Goal: Task Accomplishment & Management: Complete application form

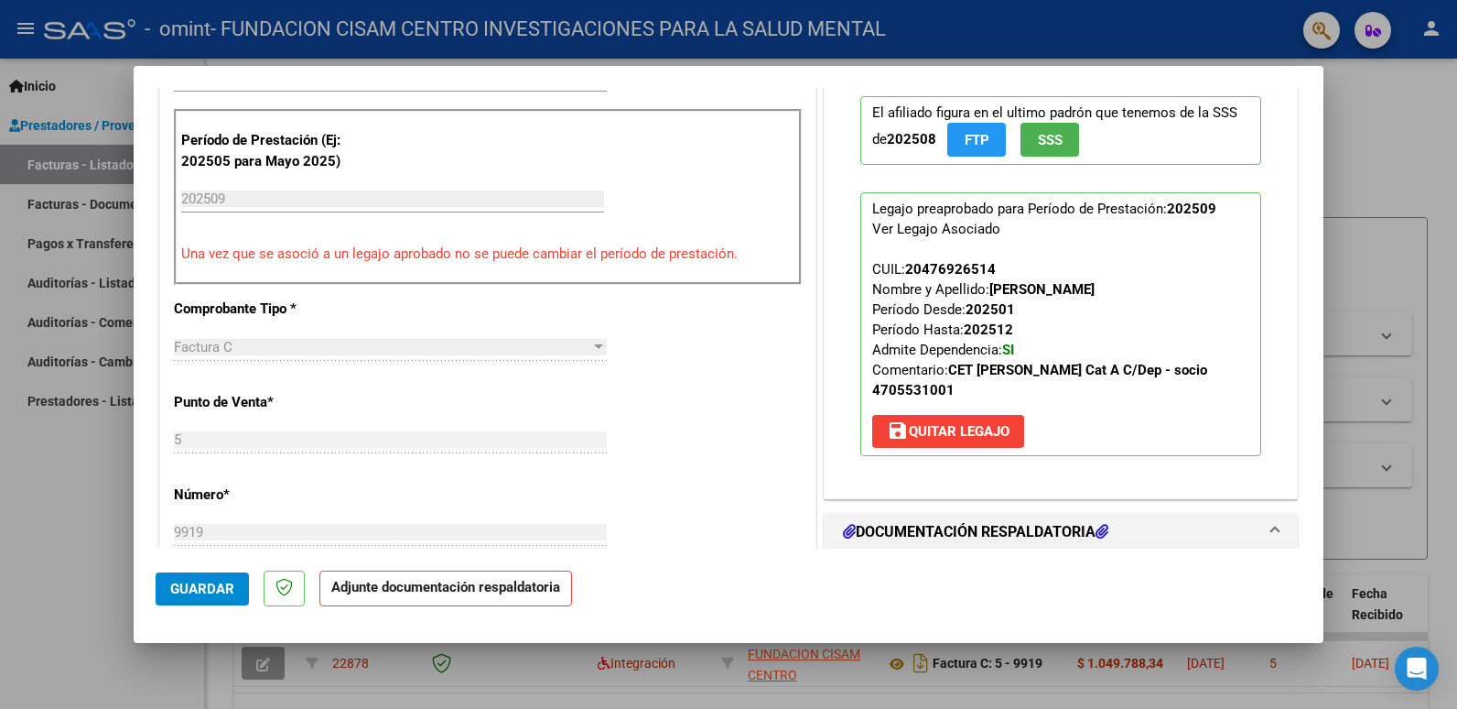
scroll to position [549, 0]
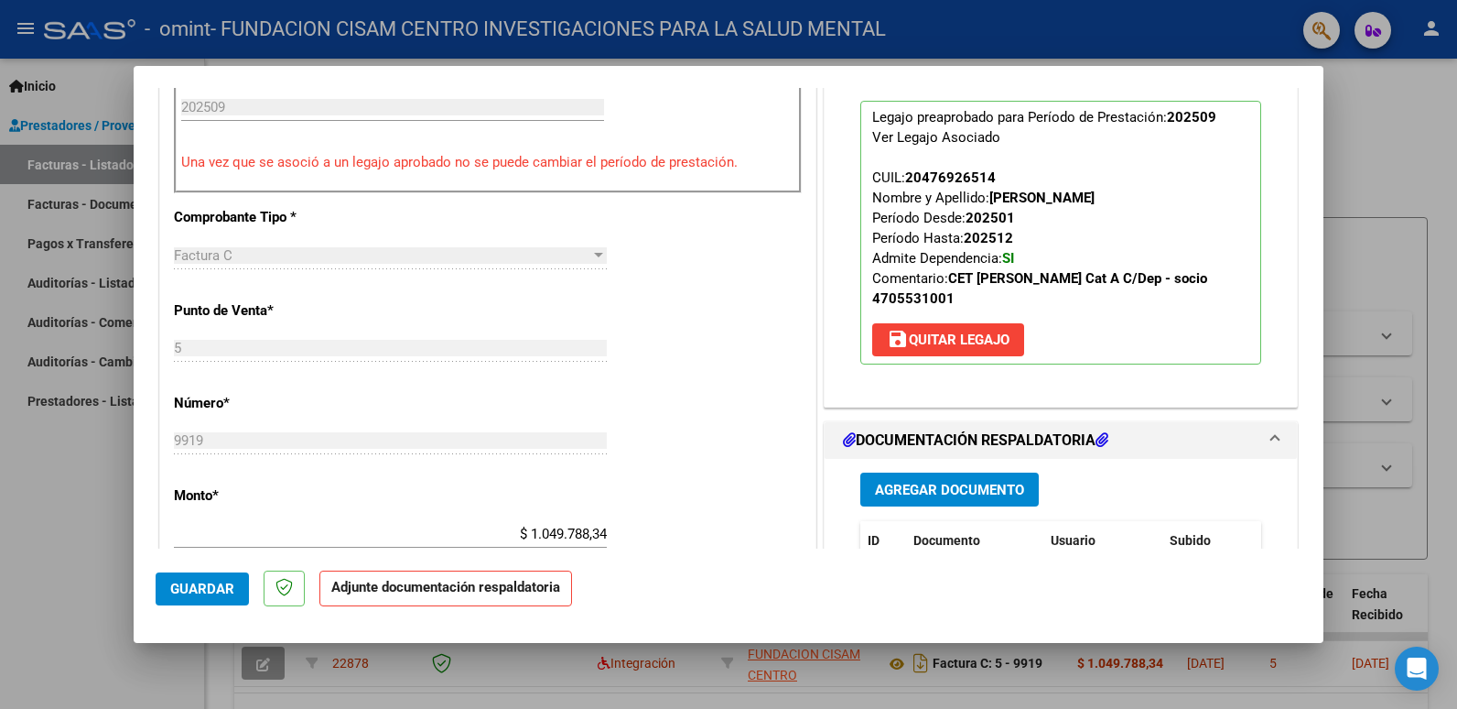
click at [957, 482] on span "Agregar Documento" at bounding box center [949, 490] width 149 height 16
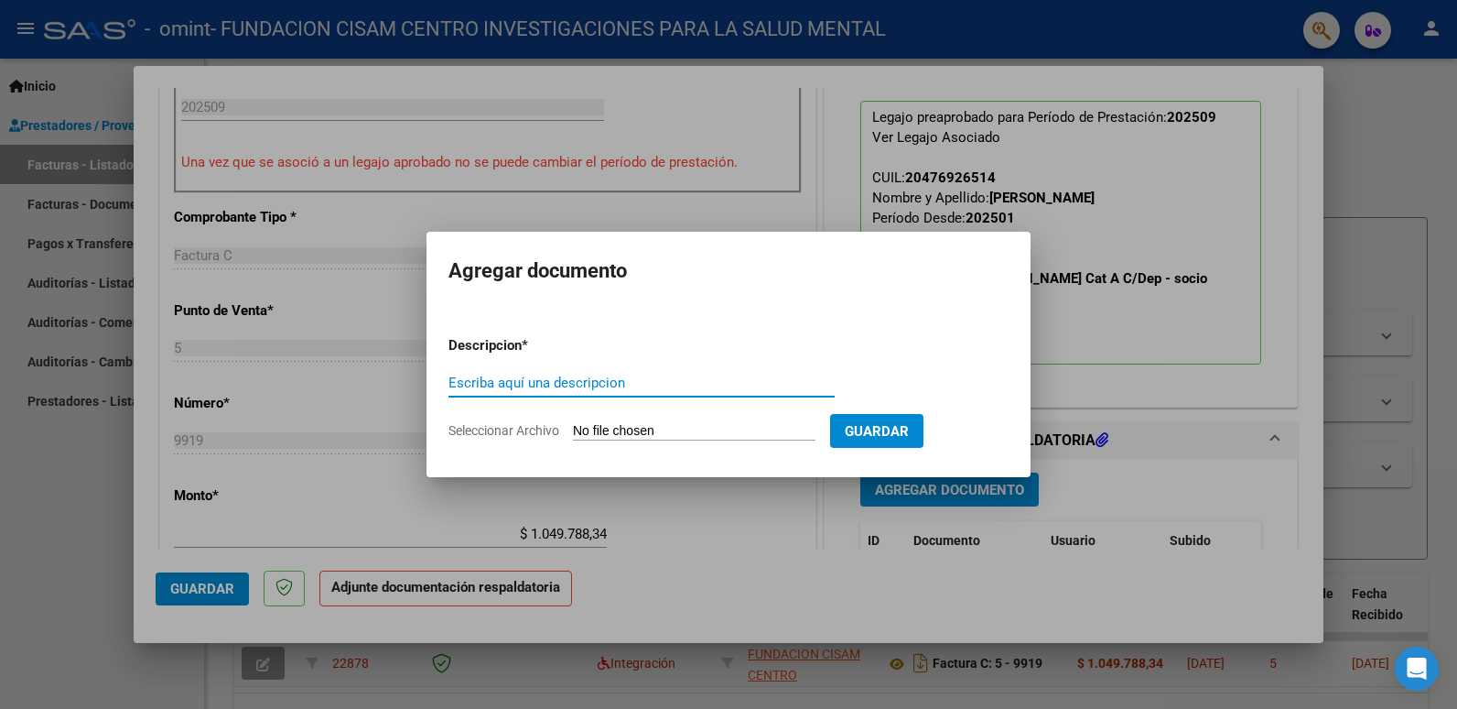
click at [577, 376] on input "Escriba aquí una descripcion" at bounding box center [642, 382] width 386 height 16
type input "asistencia septiembre"
click at [606, 424] on input "Seleccionar Archivo" at bounding box center [694, 431] width 243 height 17
type input "C:\fakepath\[PERSON_NAME] asistencia.pdf"
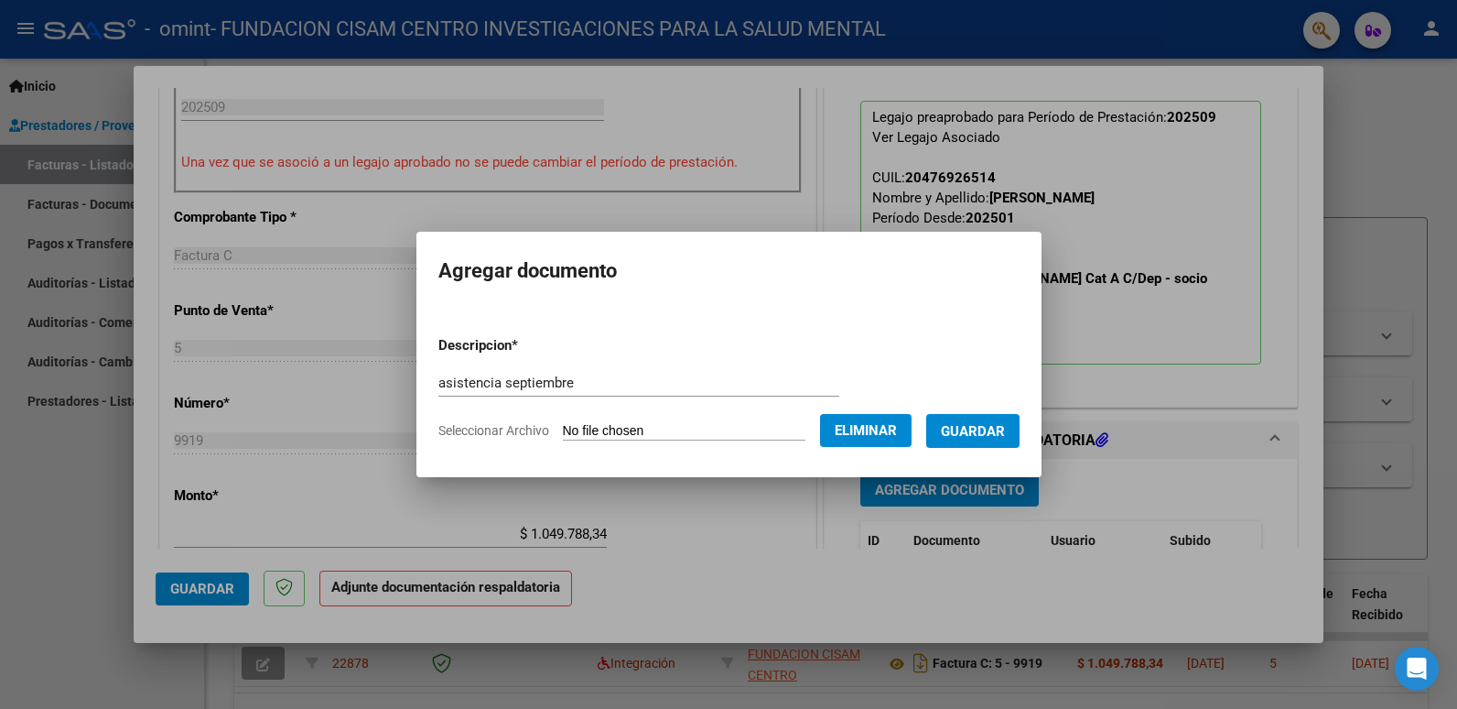
click at [1005, 435] on span "Guardar" at bounding box center [973, 431] width 64 height 16
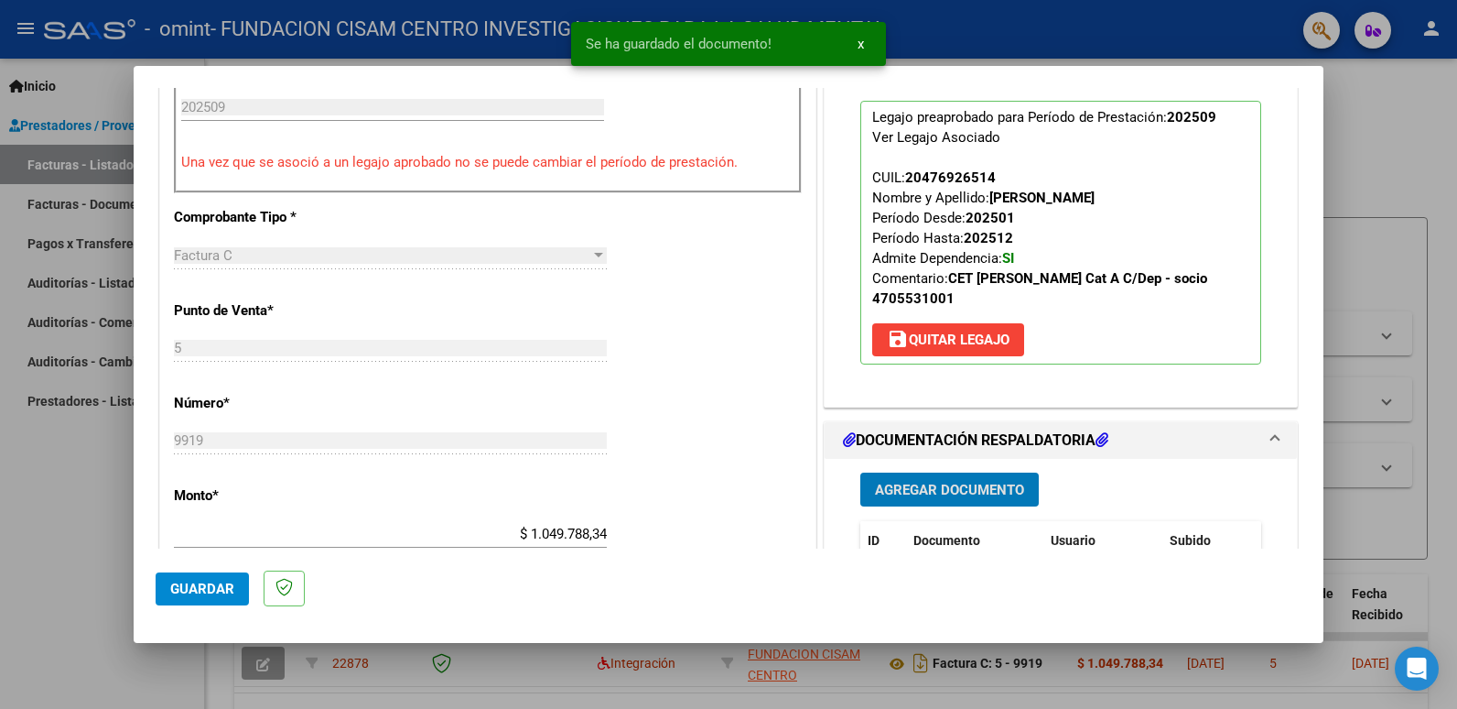
click at [211, 591] on span "Guardar" at bounding box center [202, 588] width 64 height 16
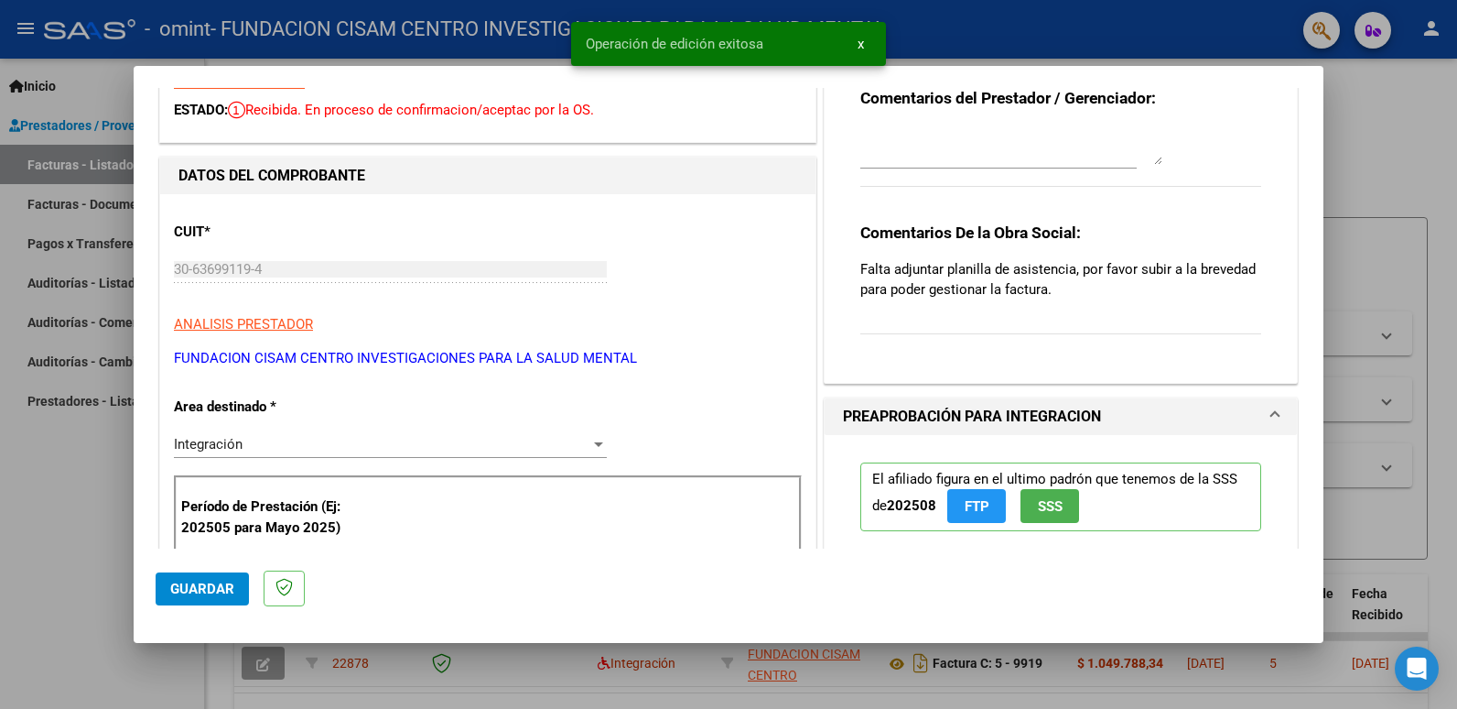
scroll to position [0, 0]
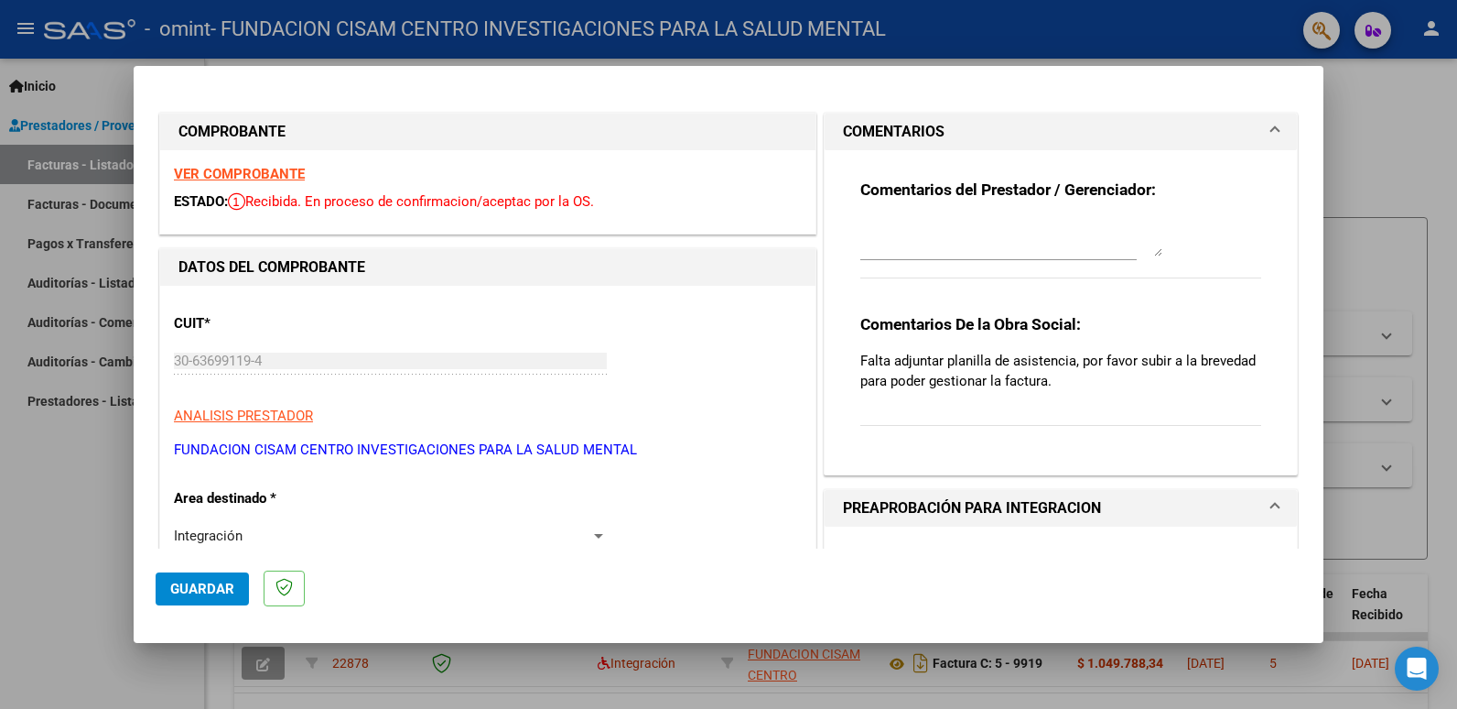
click at [1394, 255] on div at bounding box center [728, 354] width 1457 height 709
type input "$ 0,00"
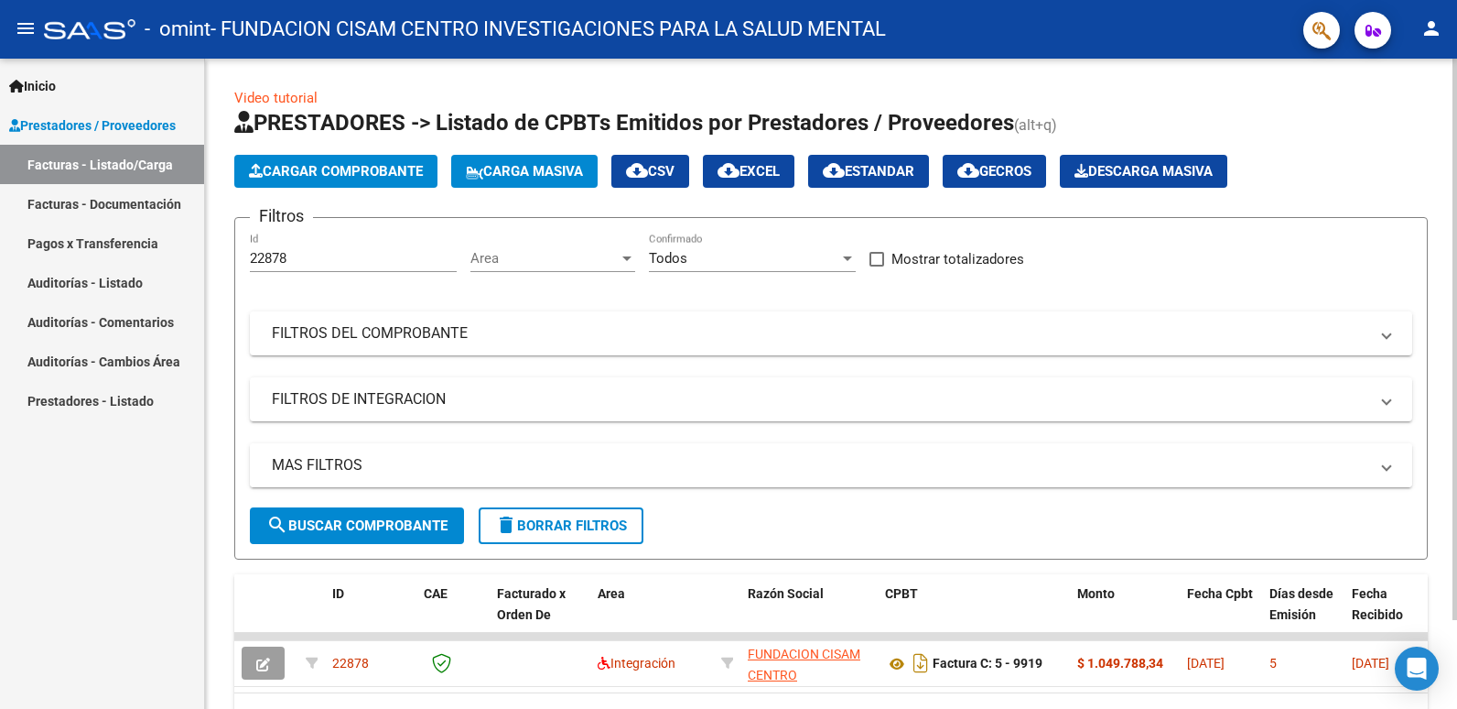
scroll to position [103, 0]
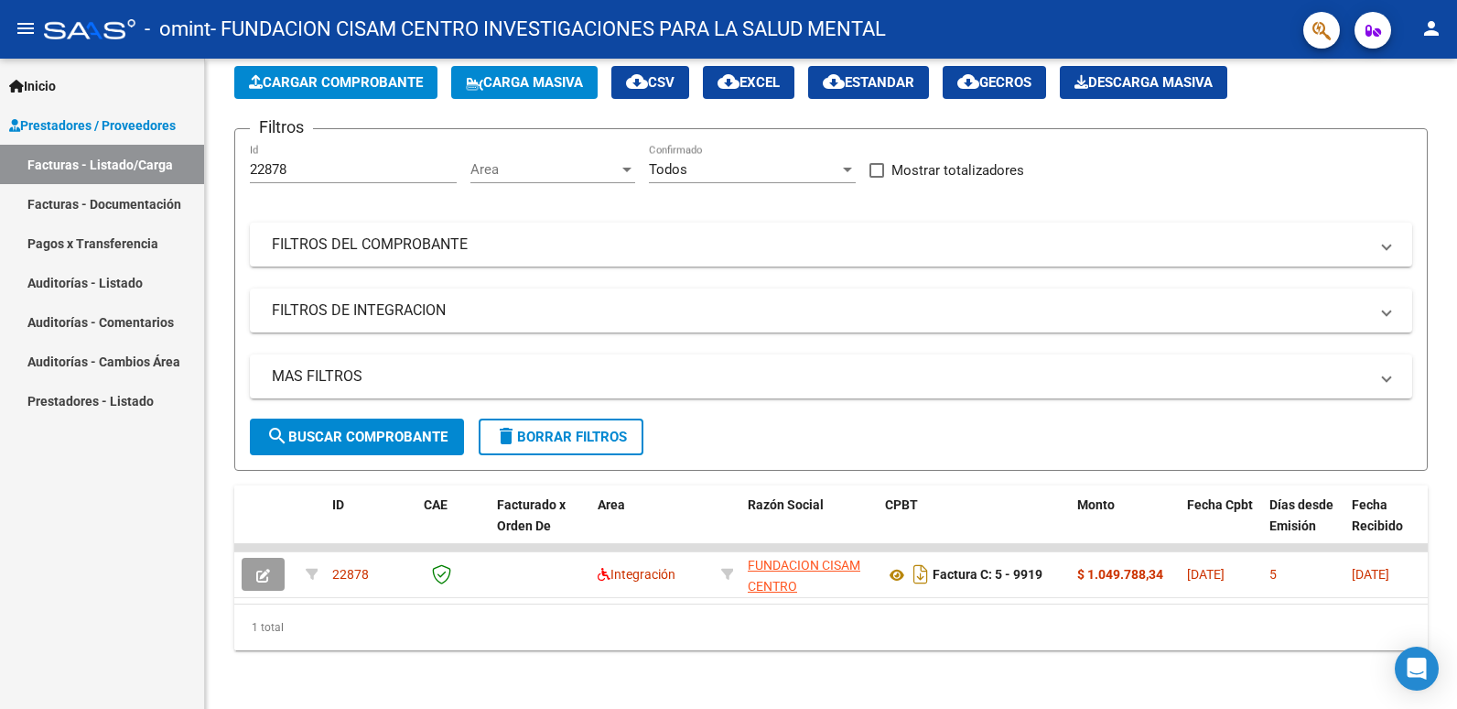
click at [116, 200] on link "Facturas - Documentación" at bounding box center [102, 203] width 204 height 39
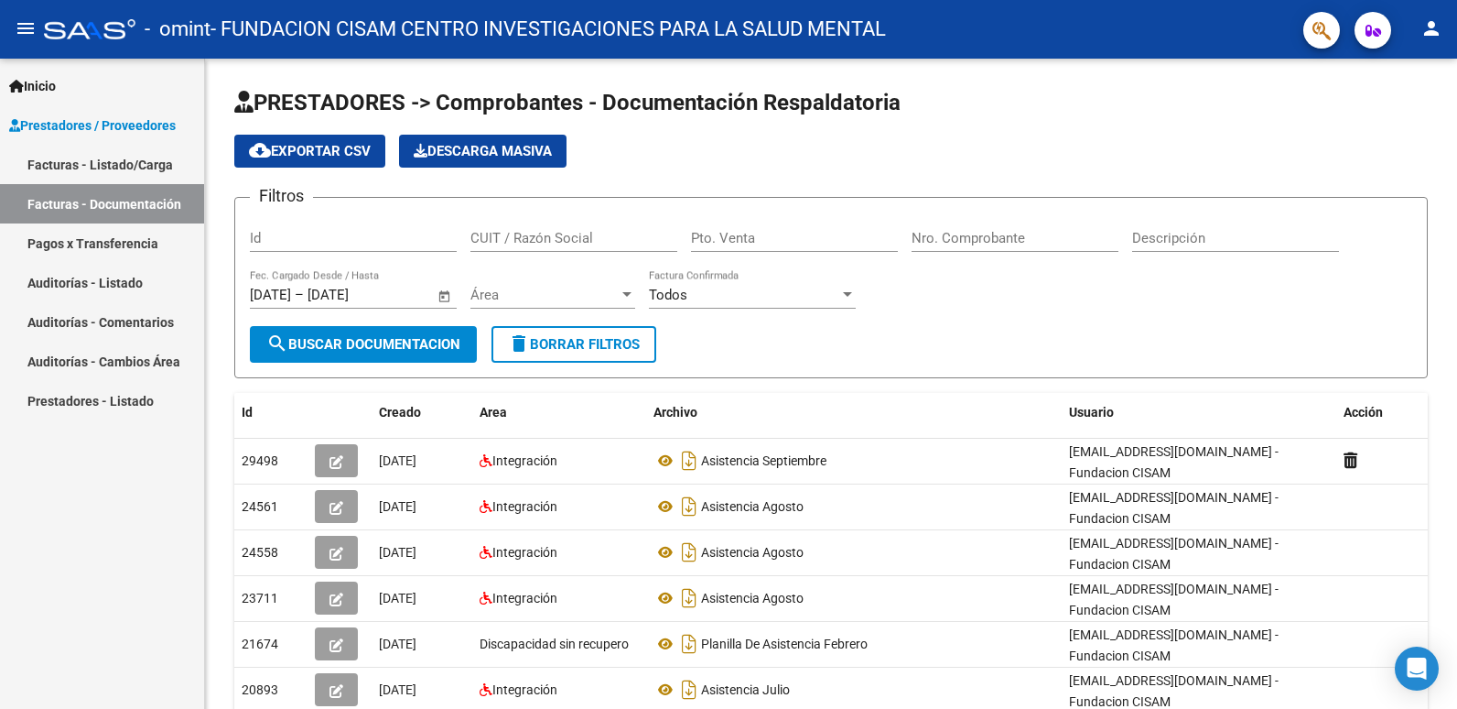
click at [141, 168] on link "Facturas - Listado/Carga" at bounding box center [102, 164] width 204 height 39
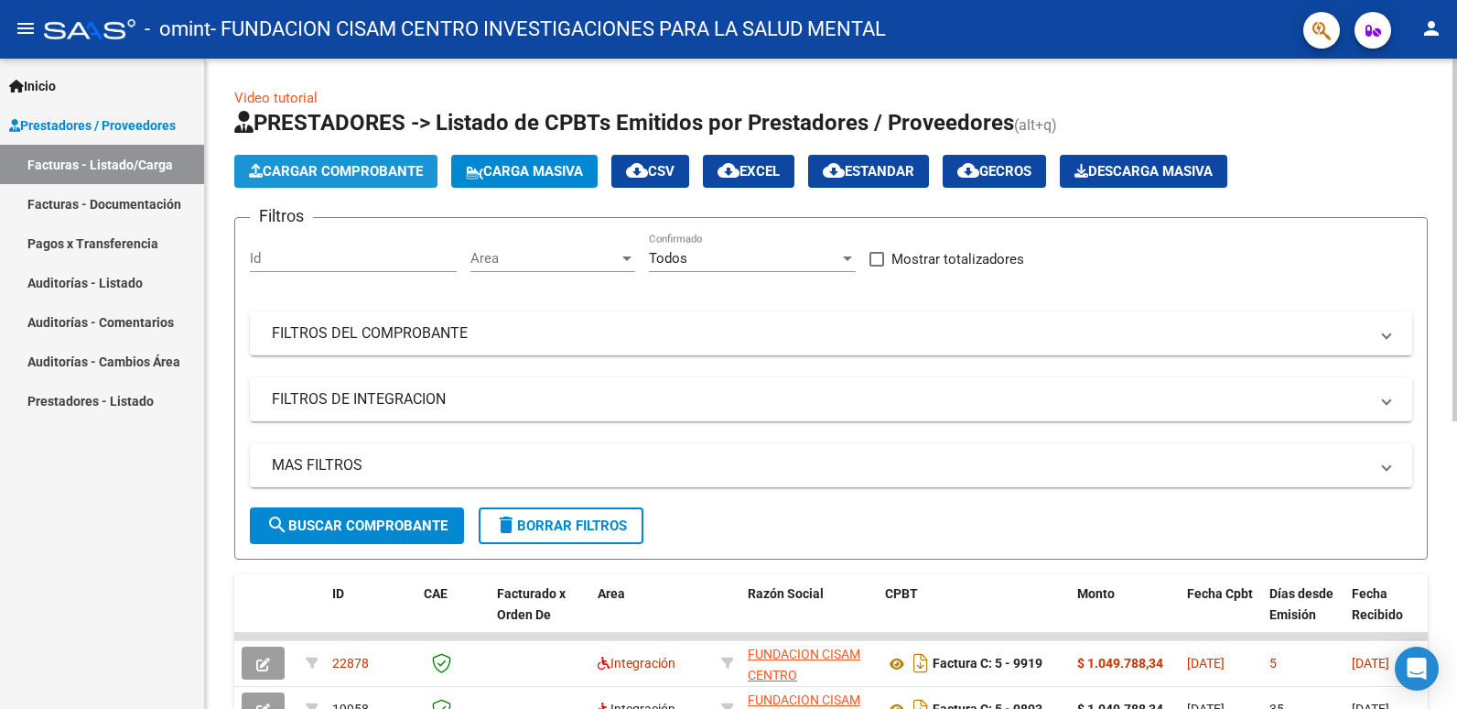
click at [334, 170] on span "Cargar Comprobante" at bounding box center [336, 171] width 174 height 16
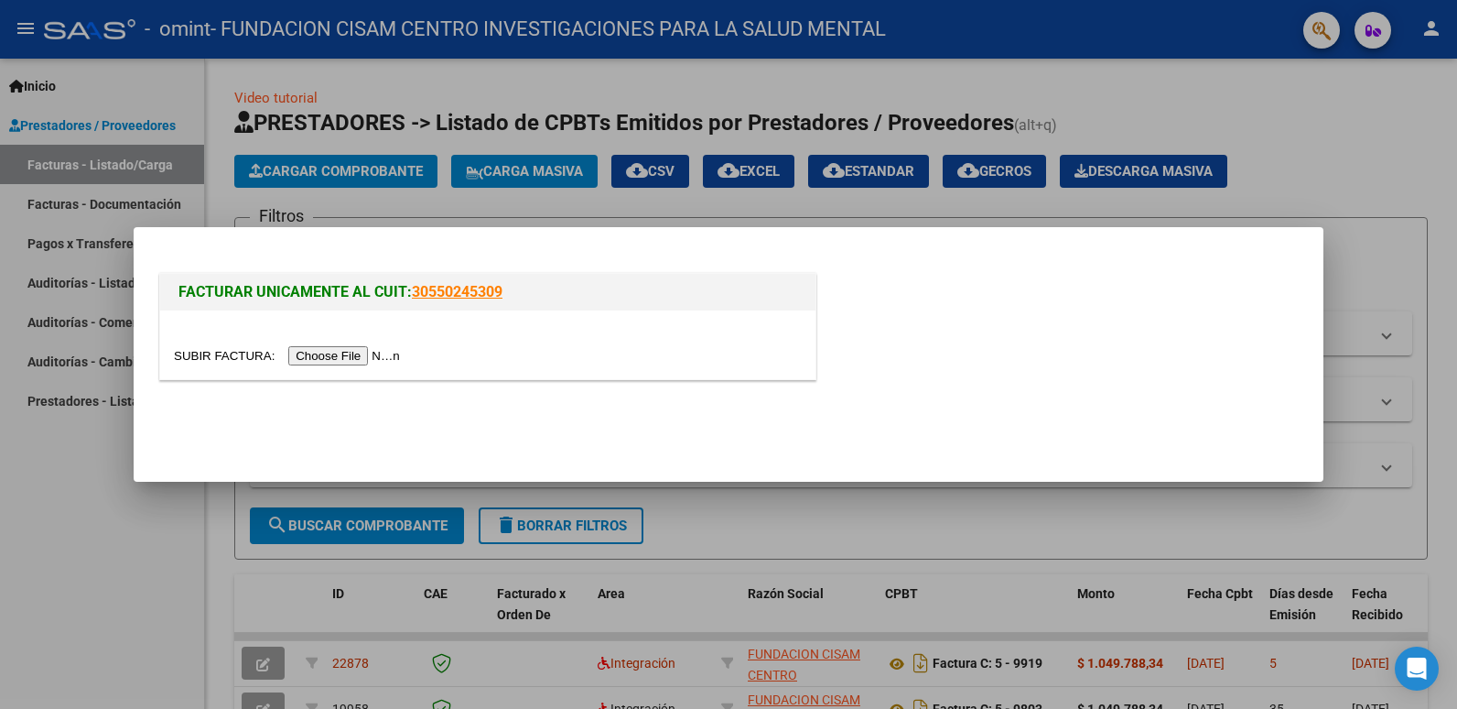
click at [322, 355] on input "file" at bounding box center [290, 355] width 232 height 19
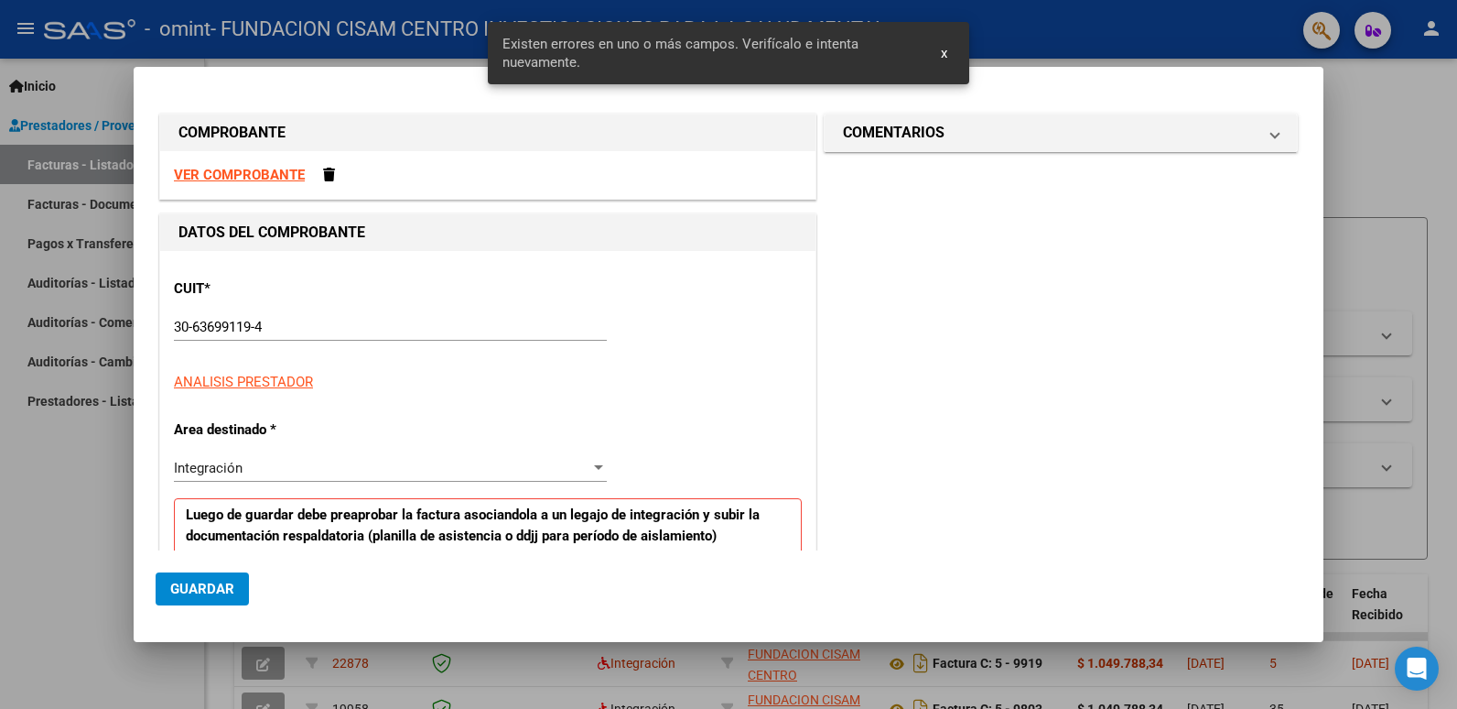
scroll to position [340, 0]
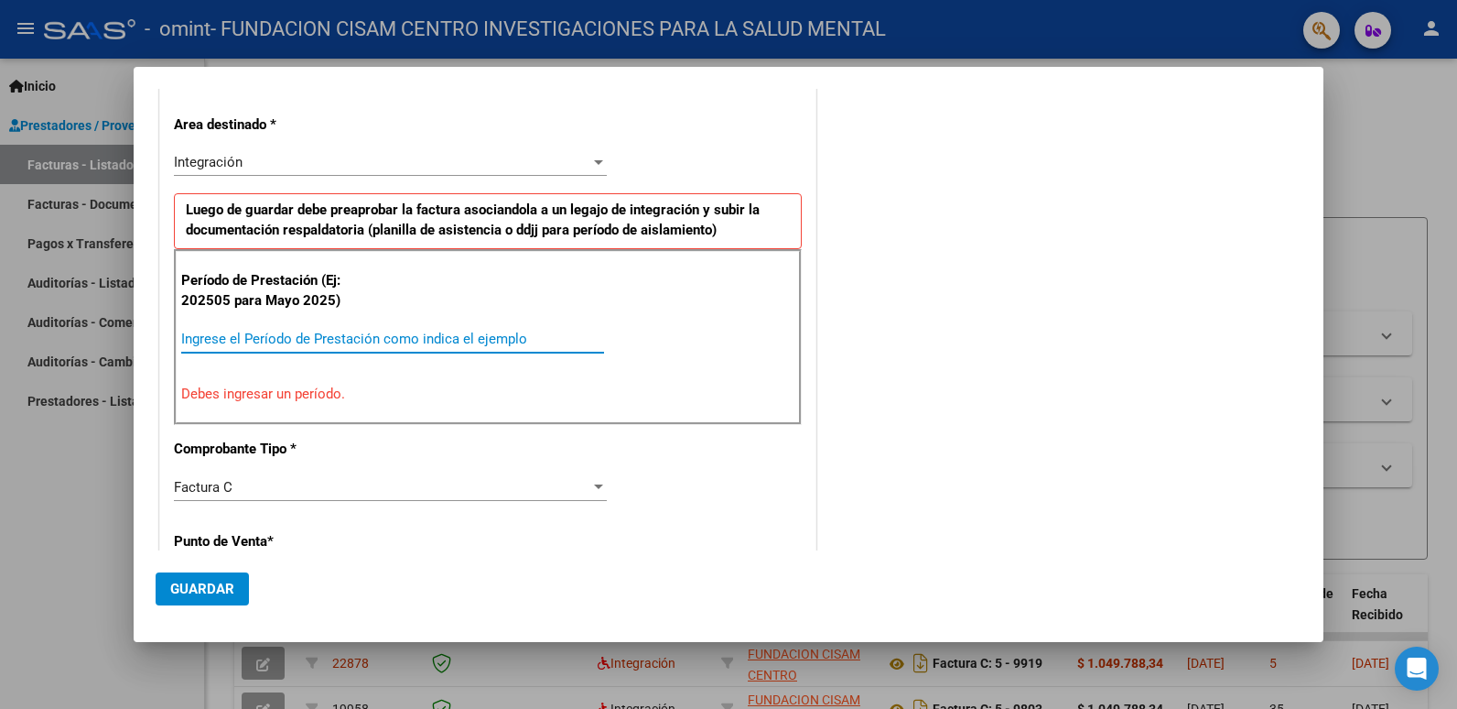
click at [255, 336] on input "Ingrese el Período de Prestación como indica el ejemplo" at bounding box center [392, 338] width 423 height 16
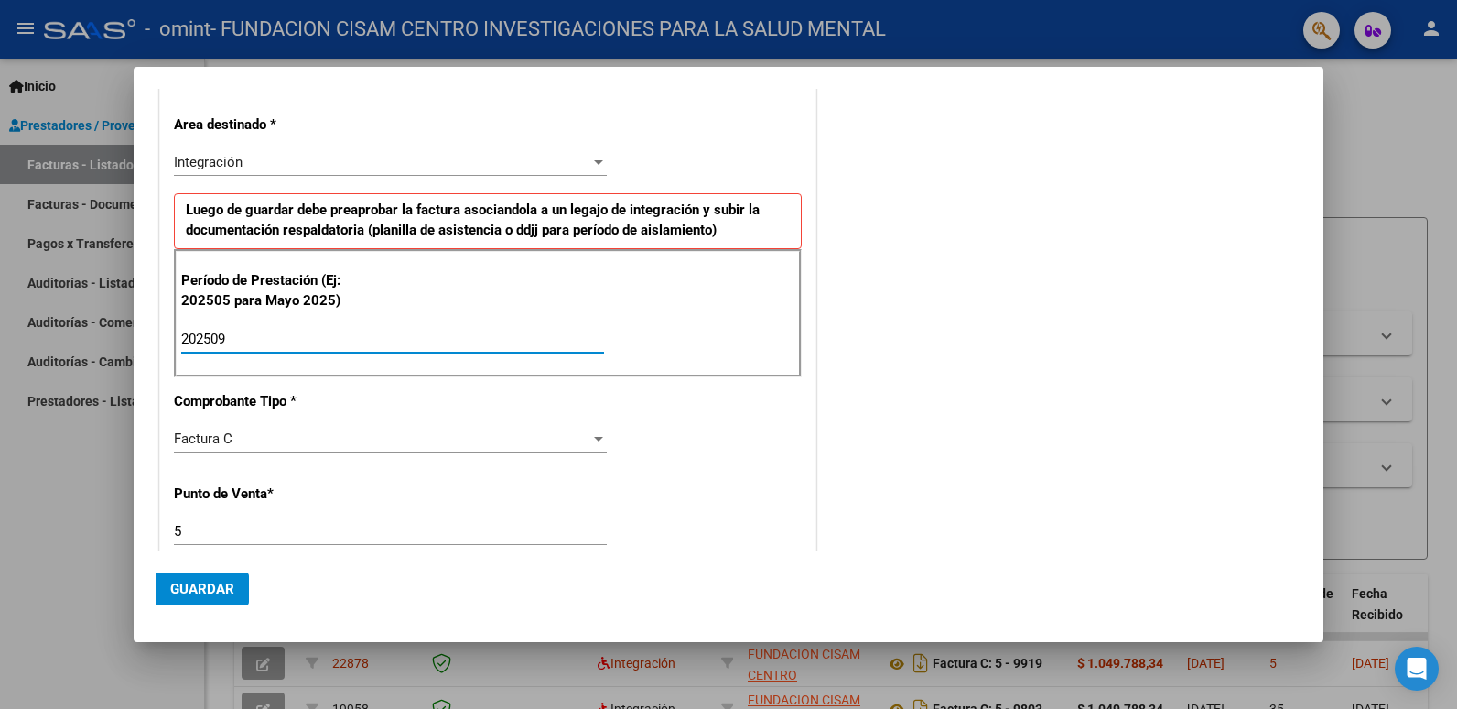
scroll to position [523, 0]
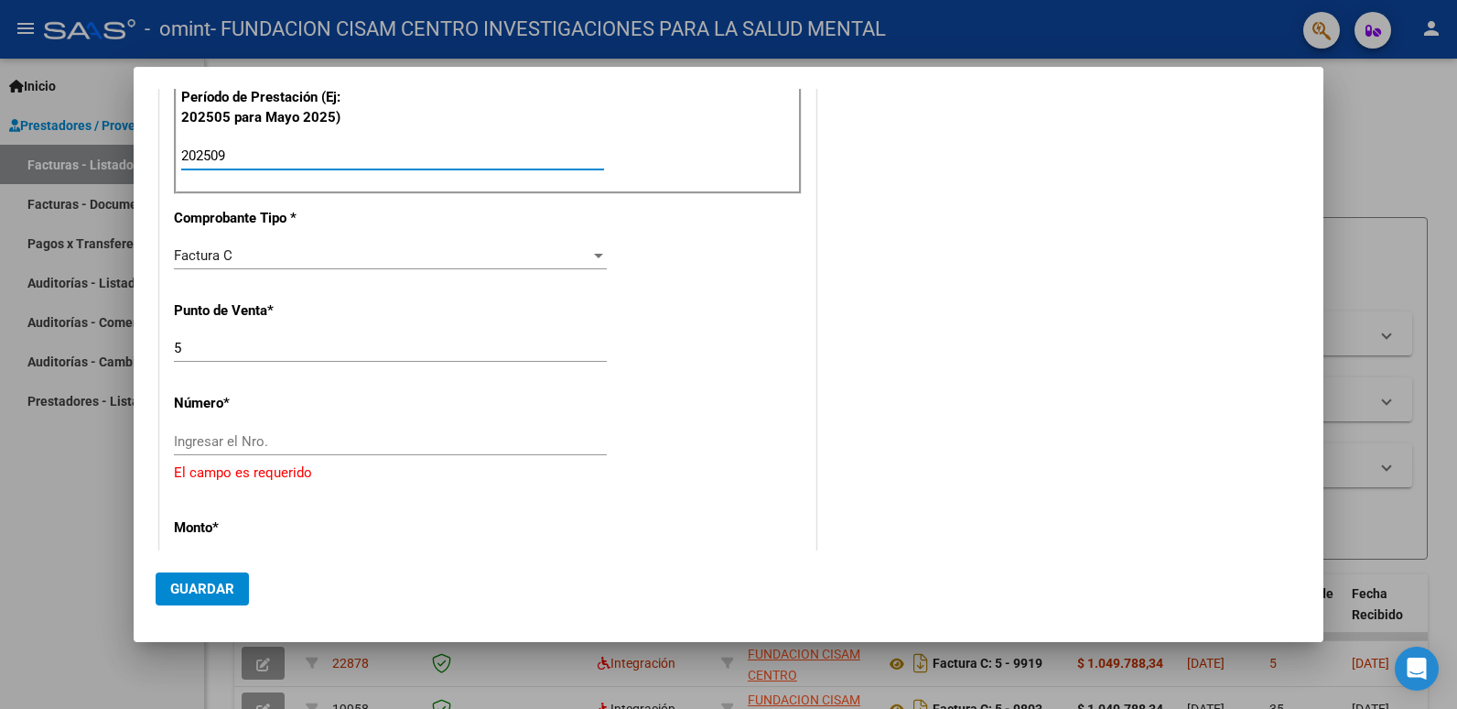
type input "202509"
click at [243, 447] on input "Ingresar el Nro." at bounding box center [390, 441] width 433 height 16
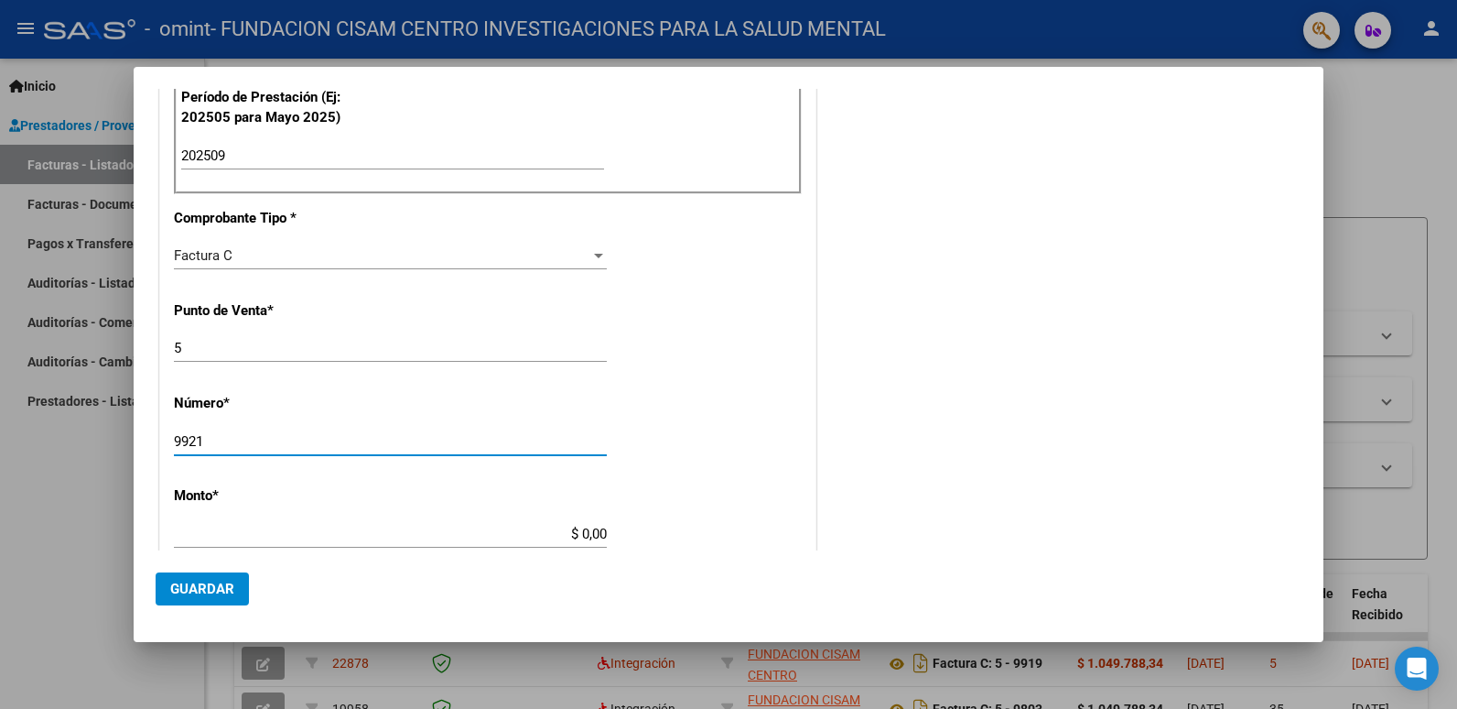
type input "9921"
click at [579, 534] on input "$ 0,00" at bounding box center [390, 533] width 433 height 16
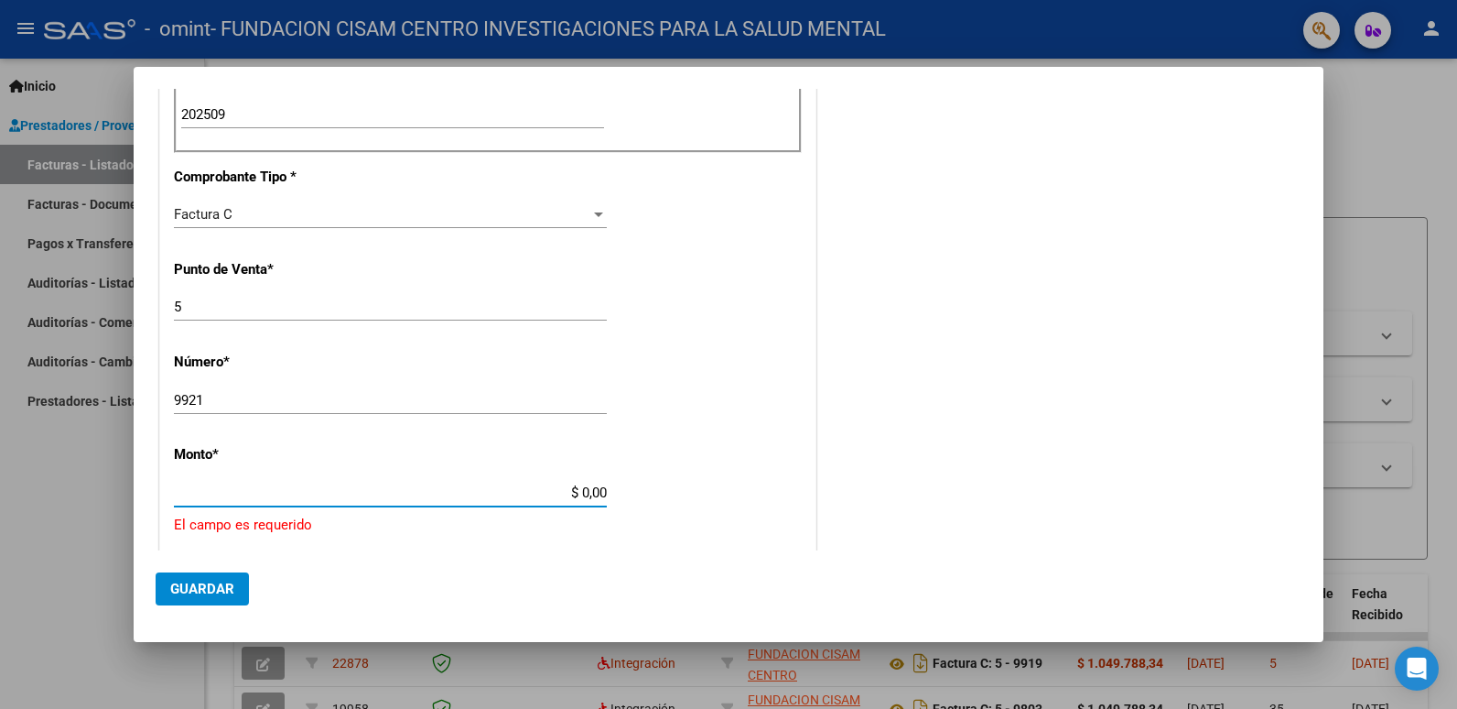
scroll to position [602, 0]
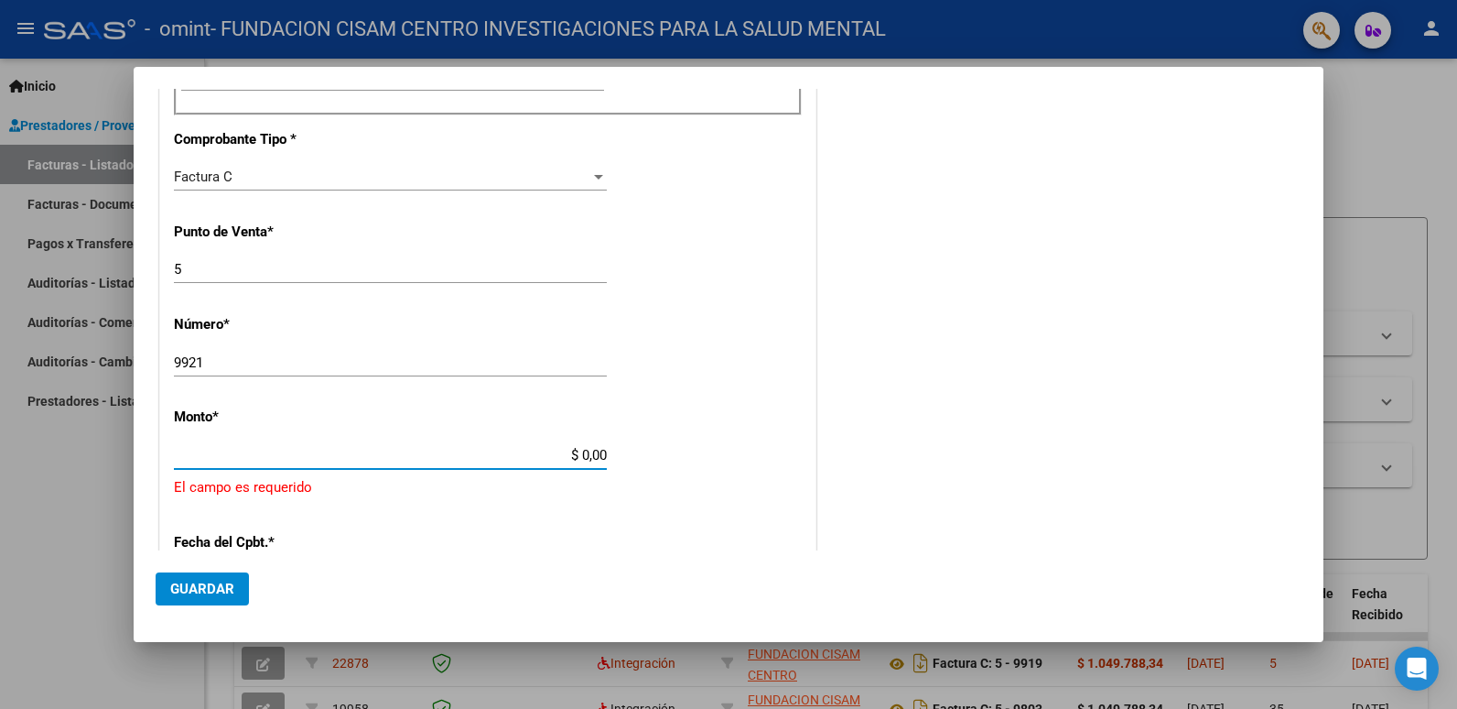
click at [578, 534] on div "CUIT * 30-63699119-4 Ingresar CUIT ANALISIS PRESTADOR FUNDACION CISAM CENTRO IN…" at bounding box center [488, 359] width 656 height 1421
type input "$ 934.549,06"
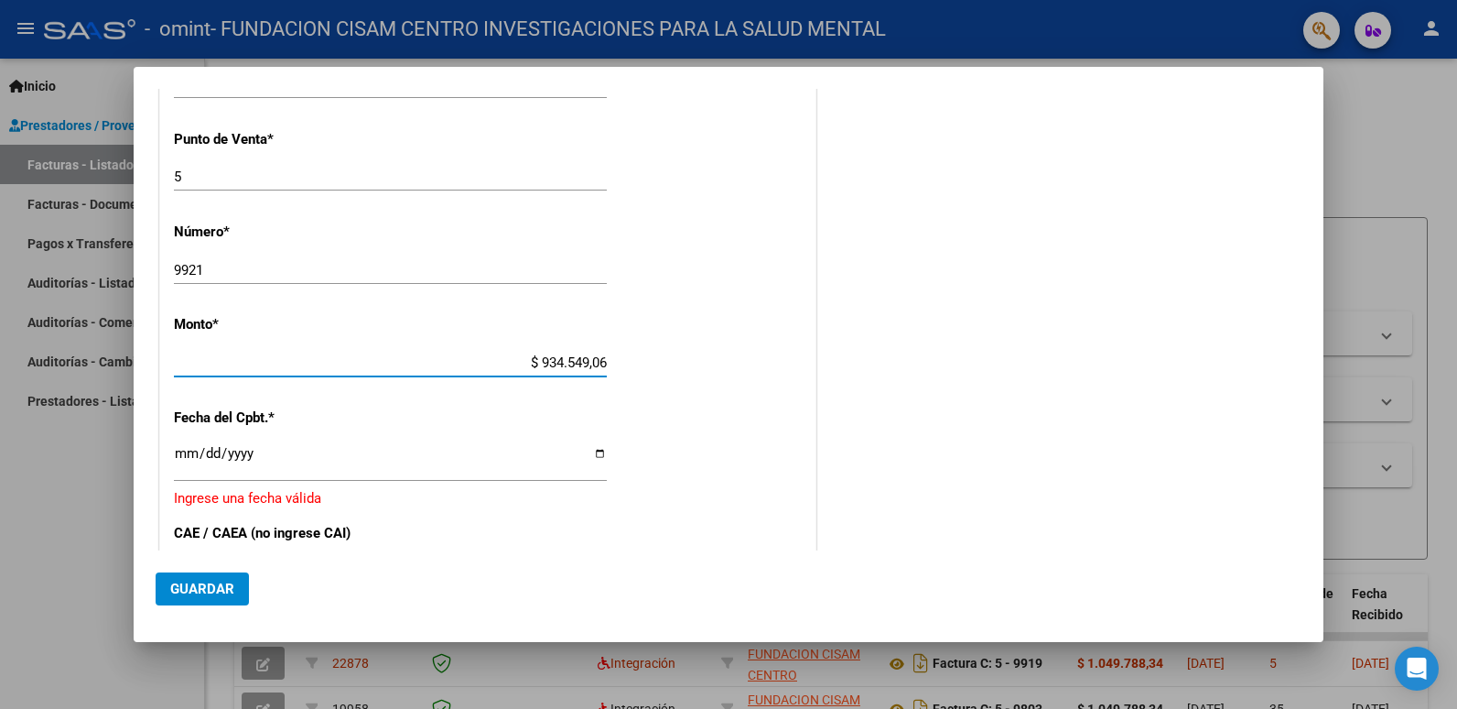
click at [177, 455] on input "Ingresar la fecha" at bounding box center [390, 460] width 433 height 29
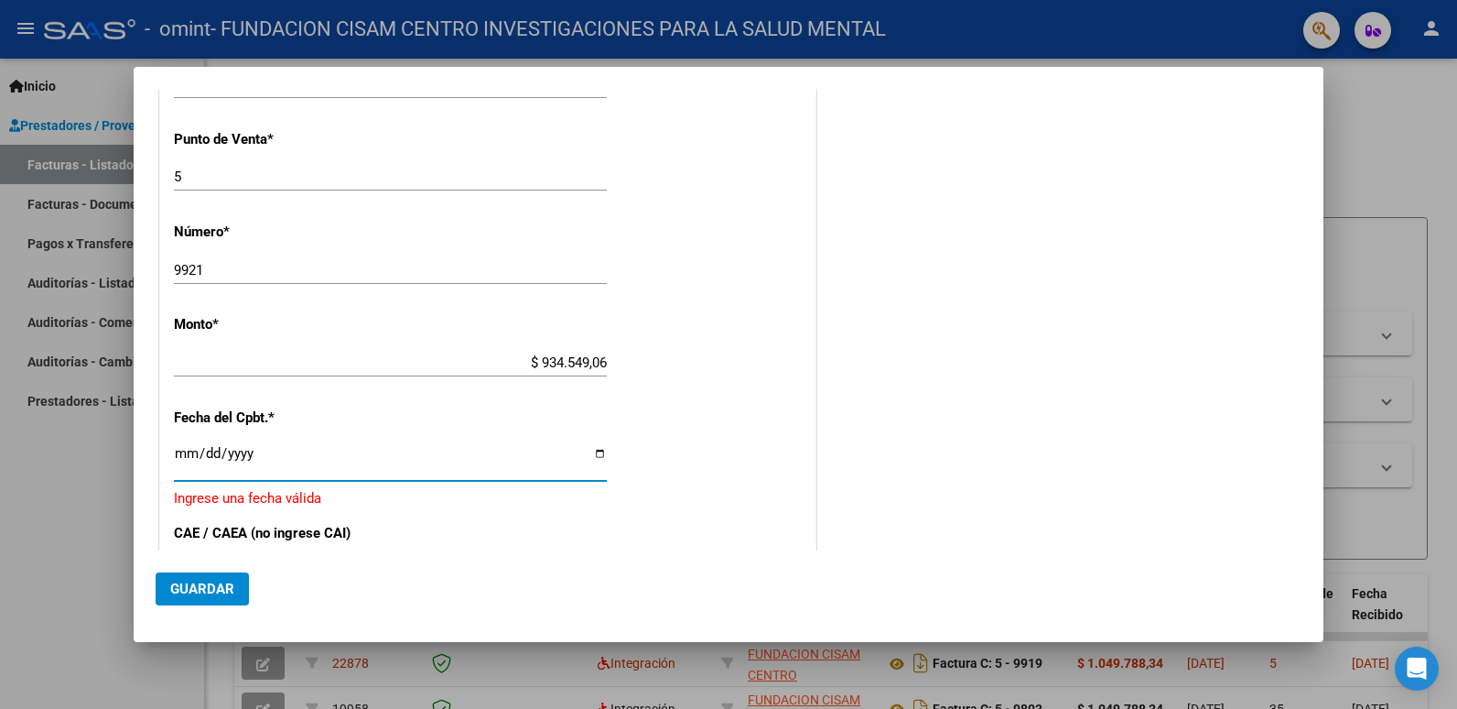
click at [591, 455] on input "Ingresar la fecha" at bounding box center [390, 460] width 433 height 29
type input "[DATE]"
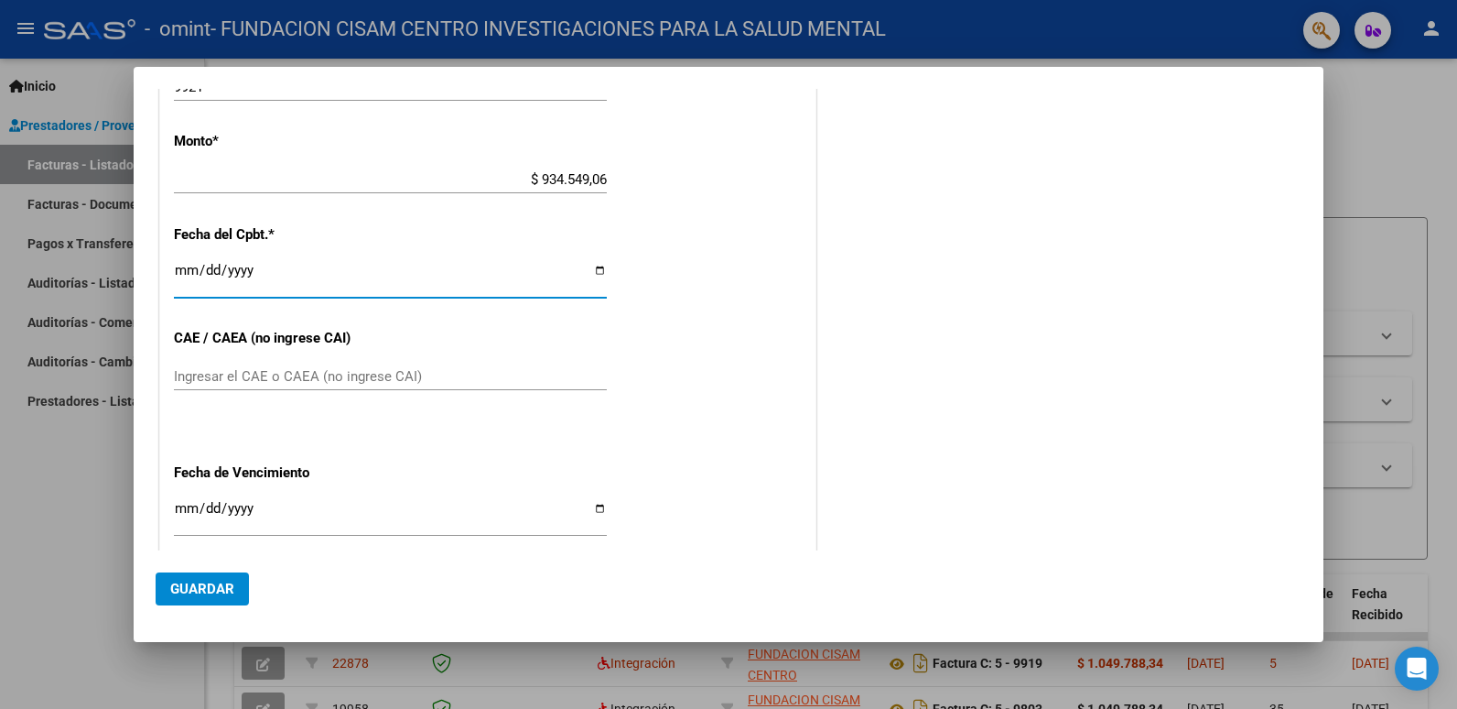
click at [234, 375] on input "Ingresar el CAE o CAEA (no ingrese CAI)" at bounding box center [390, 376] width 433 height 16
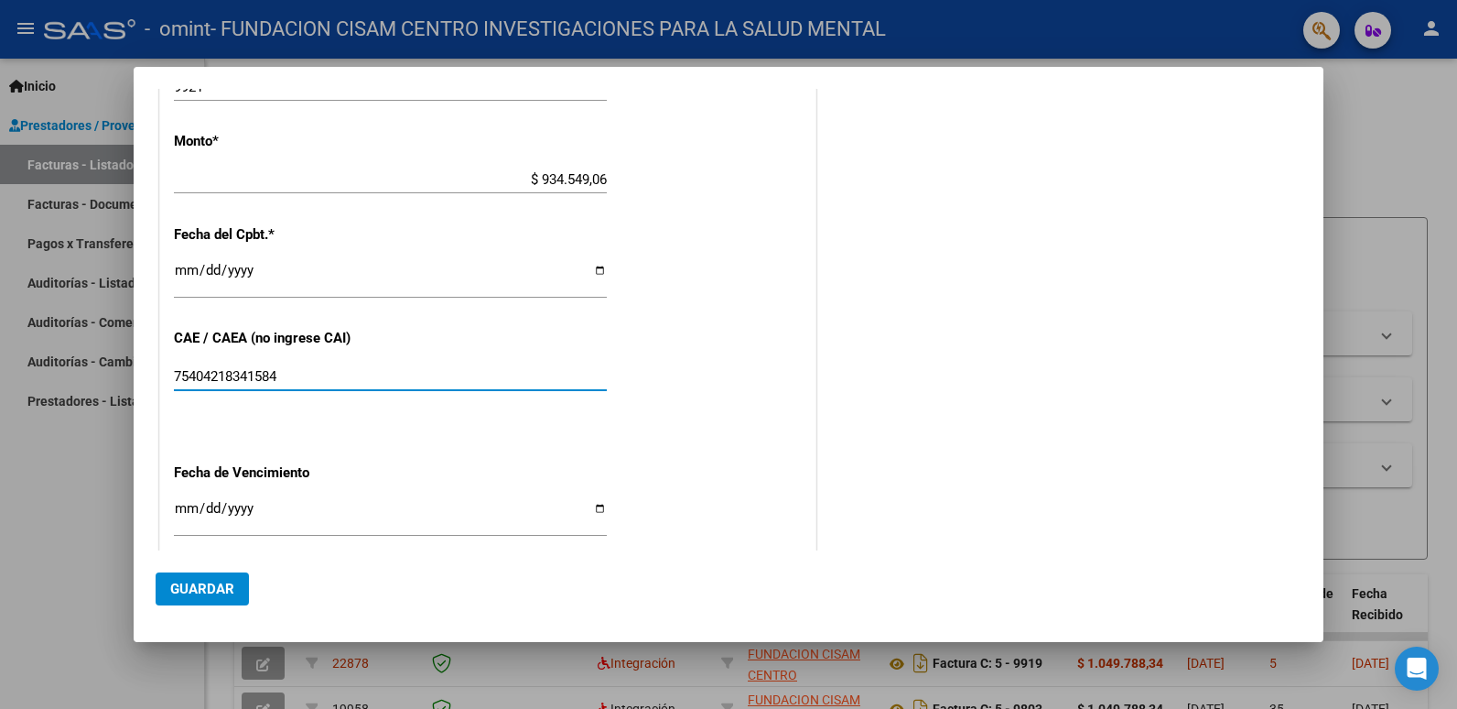
type input "75404218341584"
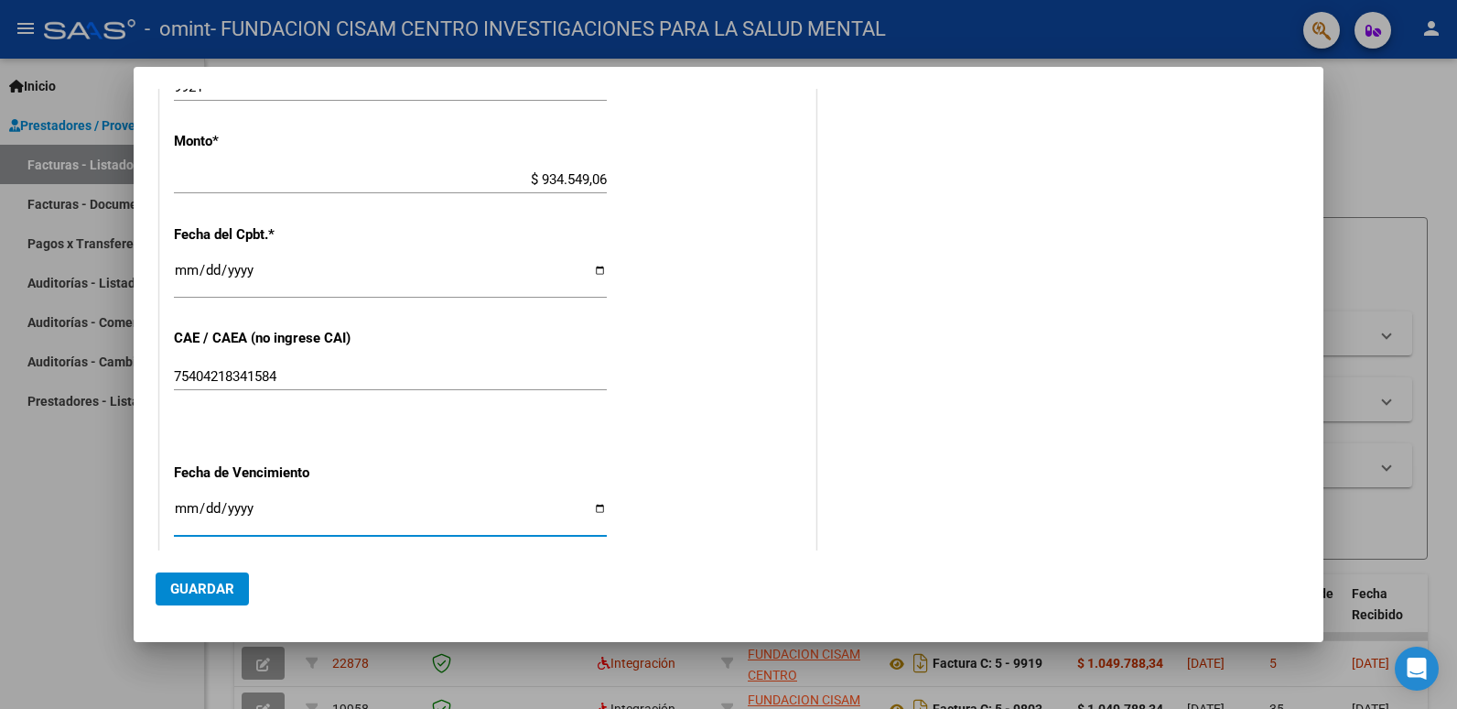
click at [179, 509] on input "Ingresar la fecha" at bounding box center [390, 515] width 433 height 29
type input "[DATE]"
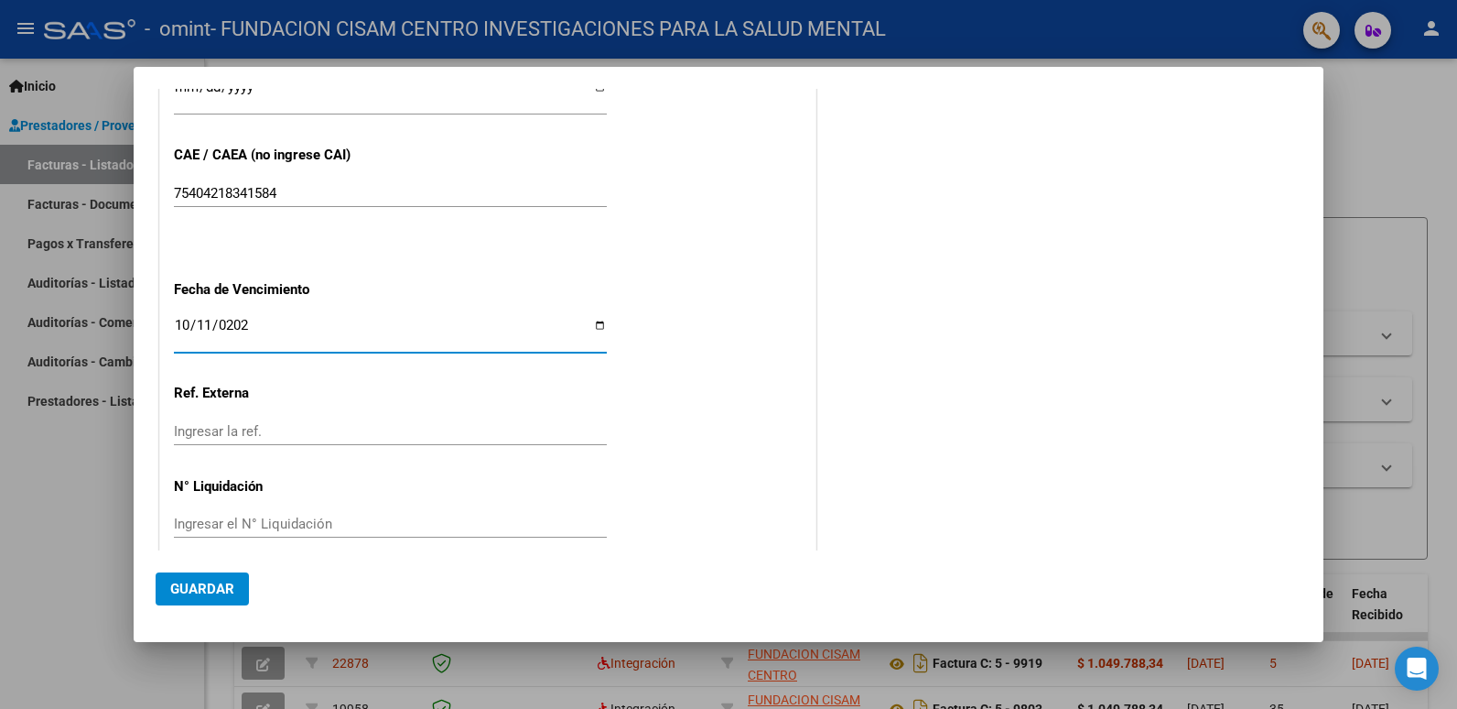
scroll to position [1083, 0]
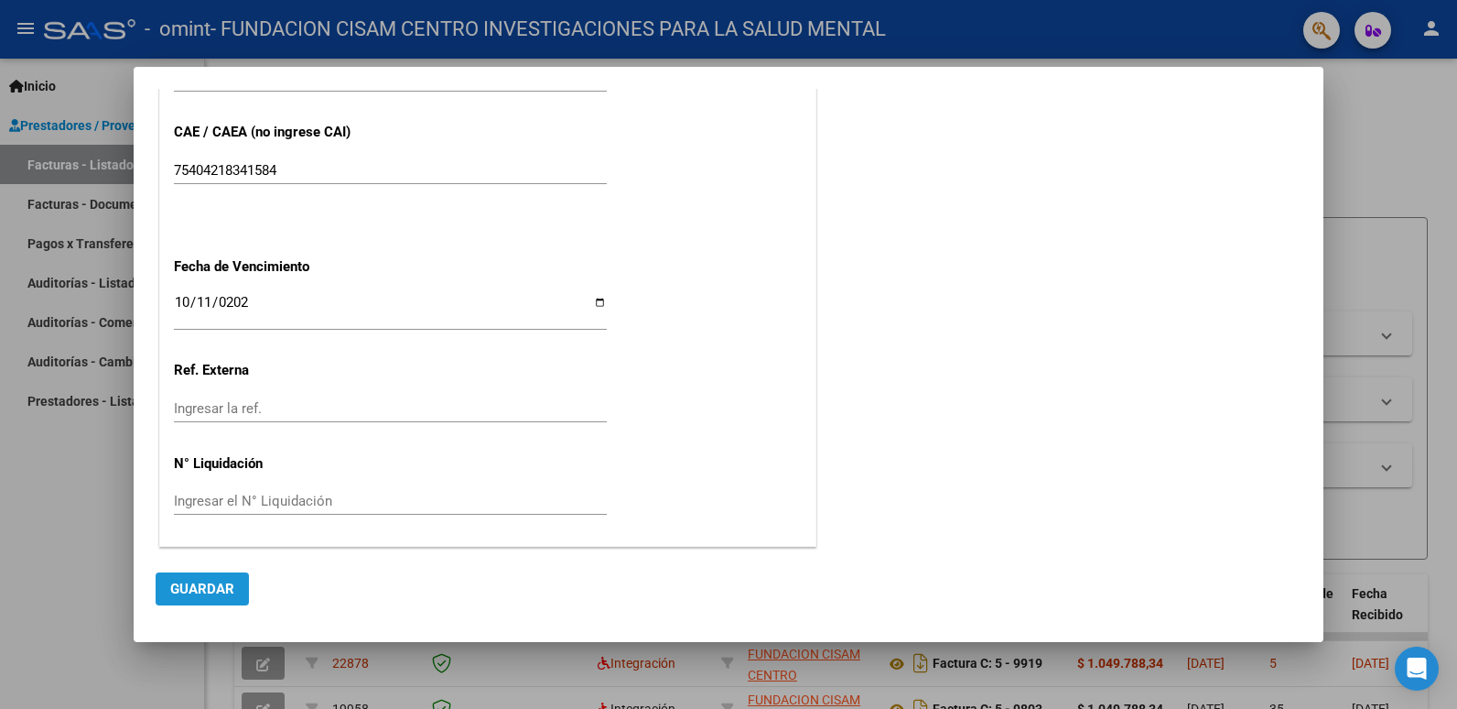
drag, startPoint x: 212, startPoint y: 580, endPoint x: 630, endPoint y: 525, distance: 421.2
click at [214, 580] on span "Guardar" at bounding box center [202, 588] width 64 height 16
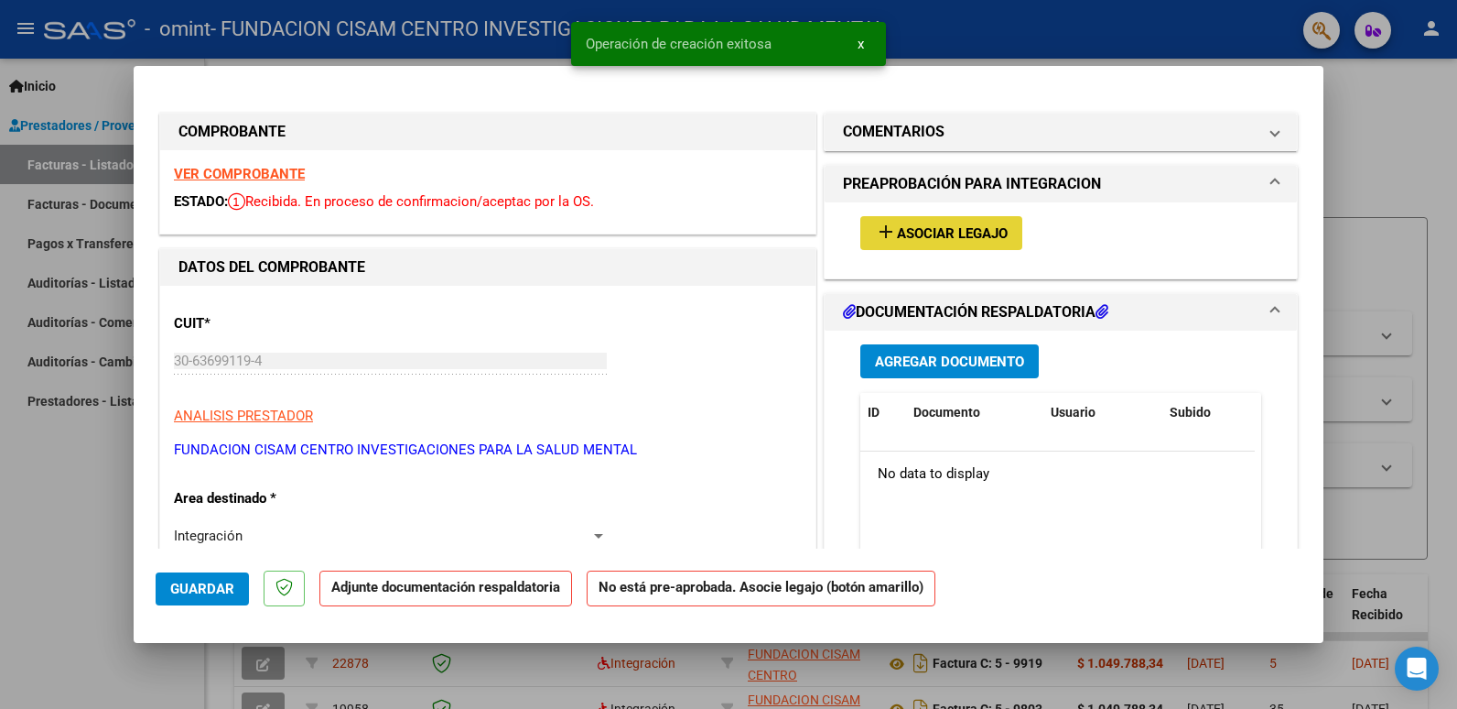
click at [970, 237] on span "Asociar Legajo" at bounding box center [952, 233] width 111 height 16
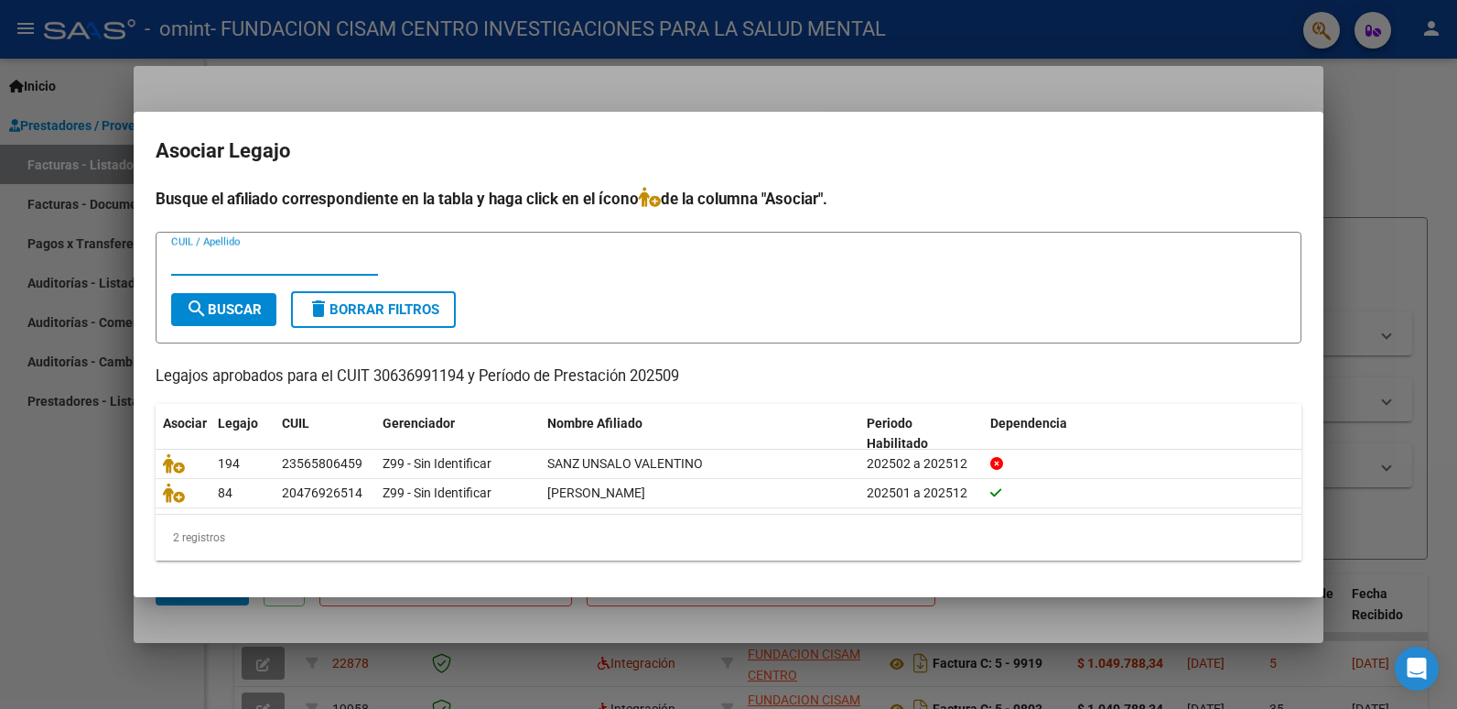
click at [243, 254] on input "CUIL / Apellido" at bounding box center [274, 261] width 207 height 16
click at [241, 264] on input "CUIL / Apellido" at bounding box center [274, 261] width 207 height 16
click at [1349, 134] on div at bounding box center [728, 354] width 1457 height 709
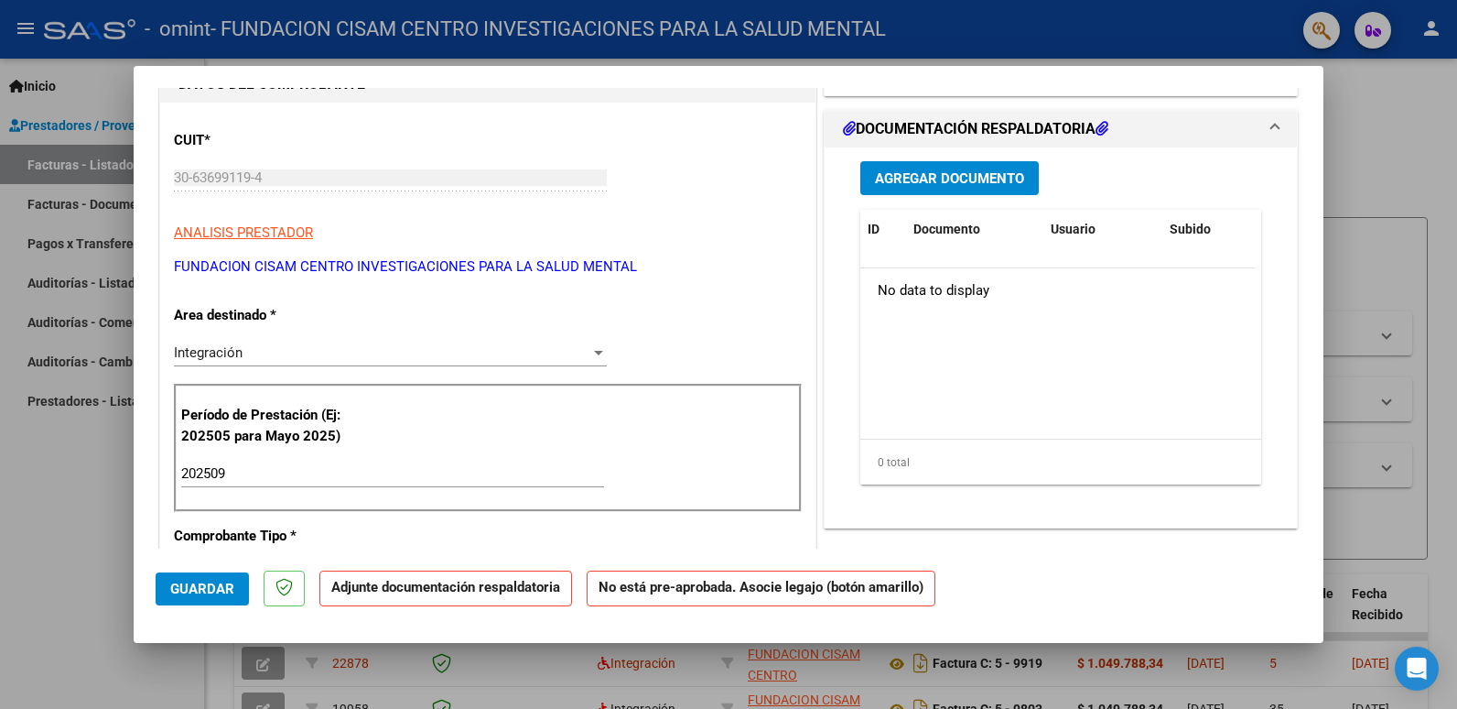
scroll to position [275, 0]
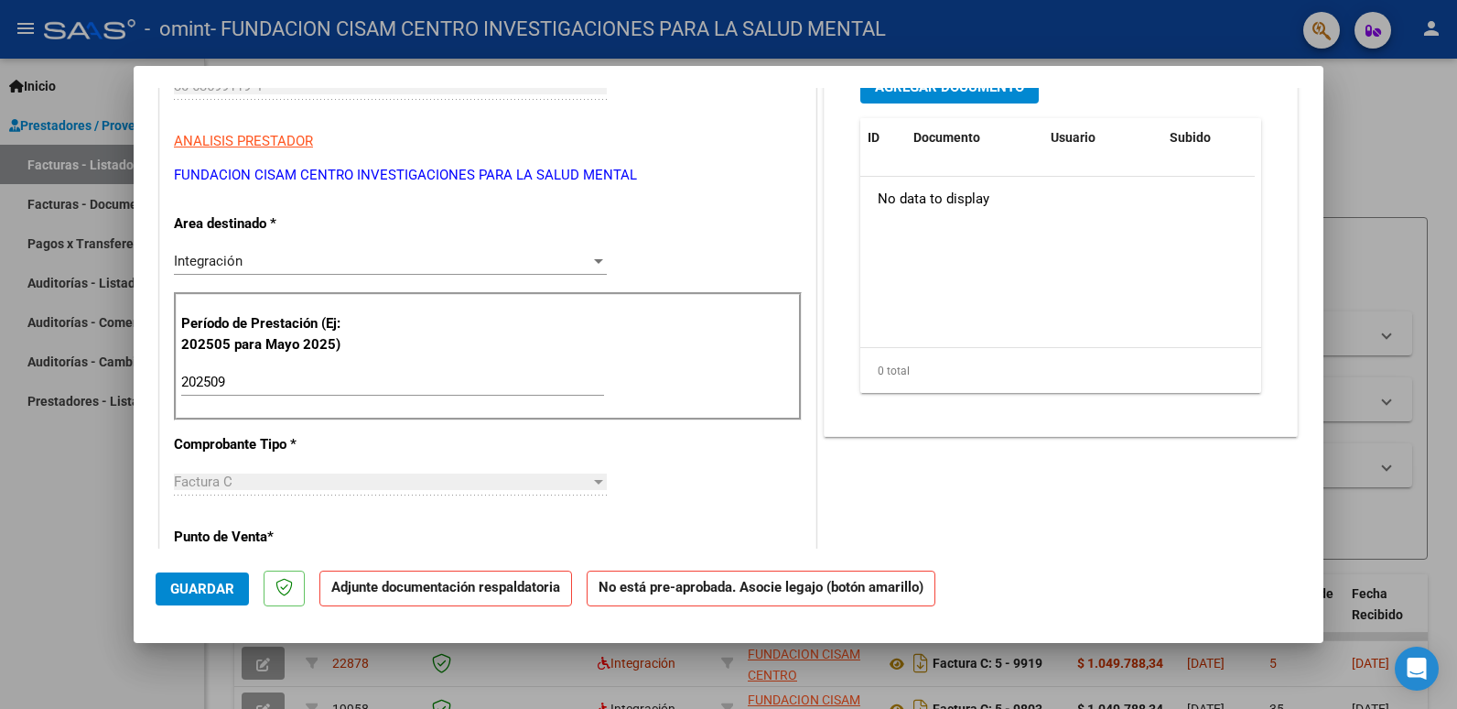
click at [1398, 171] on div at bounding box center [728, 354] width 1457 height 709
type input "$ 0,00"
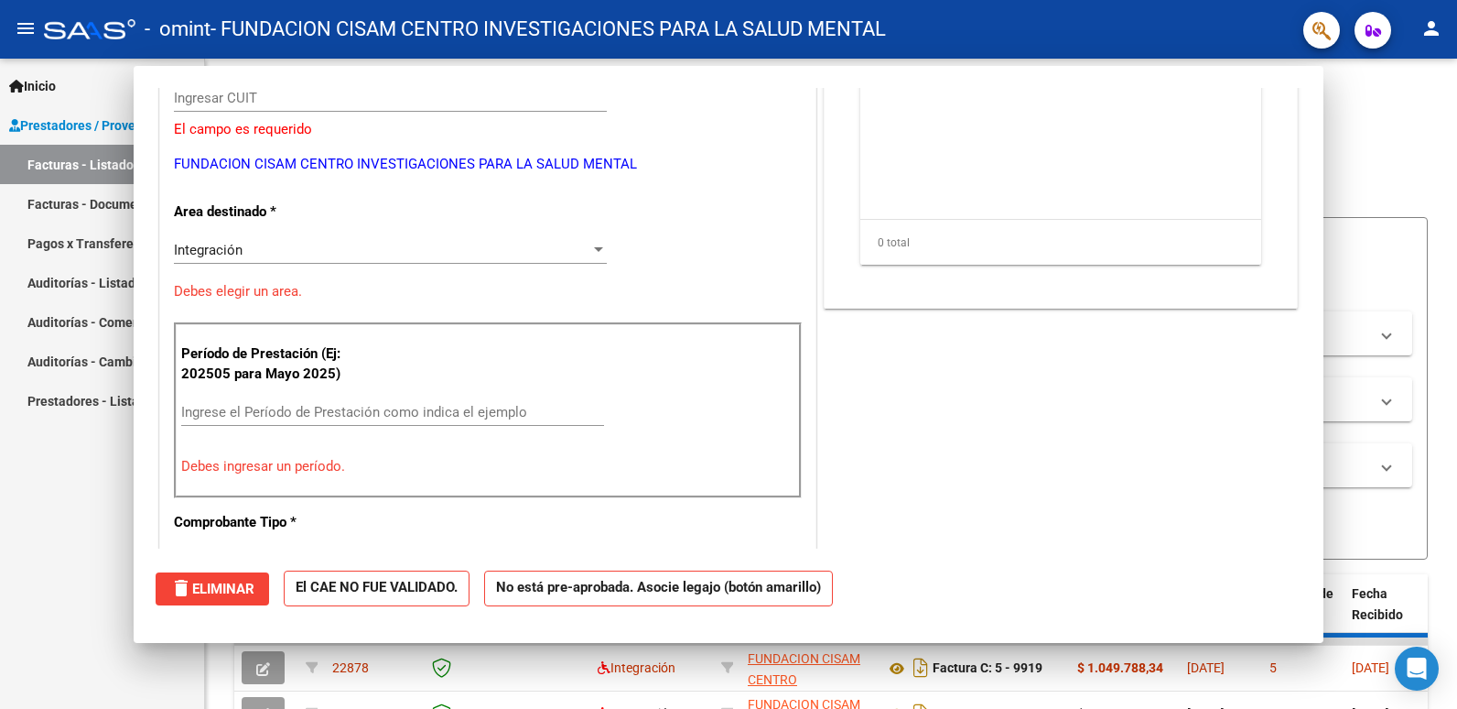
scroll to position [287, 0]
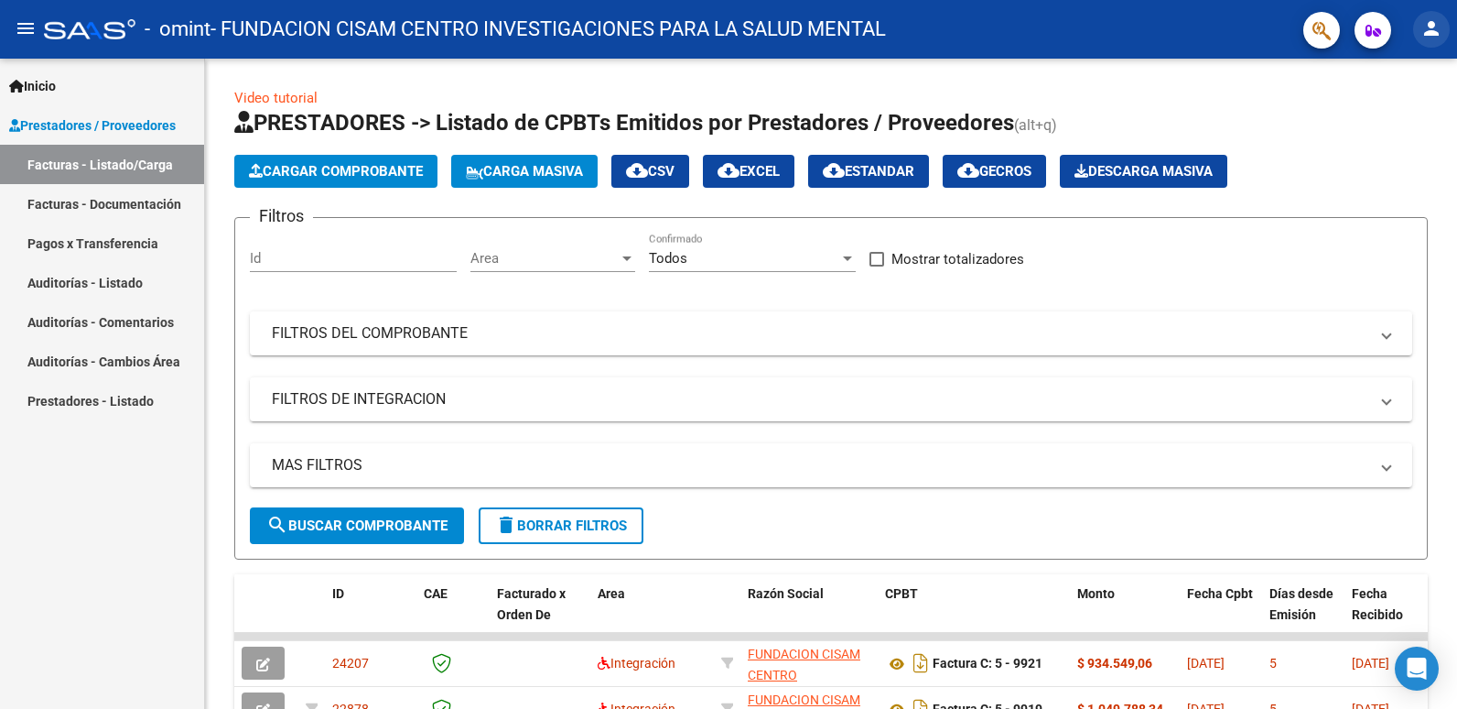
click at [1434, 34] on mat-icon "person" at bounding box center [1432, 28] width 22 height 22
click at [1414, 113] on button "exit_to_app Salir" at bounding box center [1394, 121] width 112 height 44
